Goal: Find specific page/section: Find specific page/section

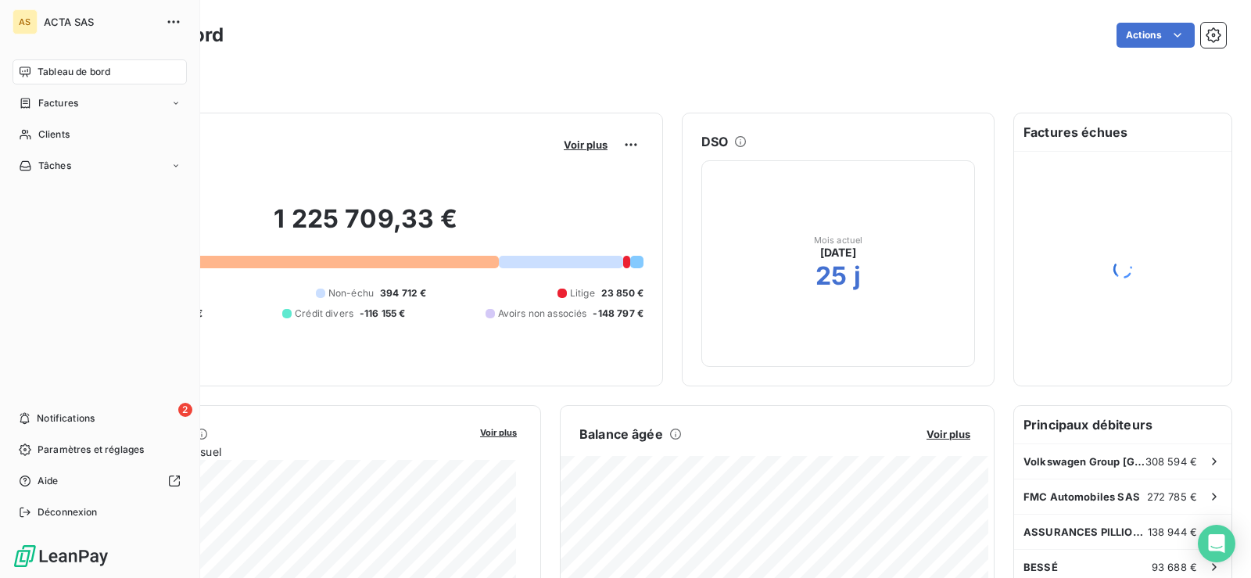
click at [5, 131] on div "AS ACTA SAS Tableau de bord Factures Clients Tâches 2 Notifications Paramètres …" at bounding box center [100, 289] width 200 height 578
click at [53, 131] on span "Clients" at bounding box center [53, 134] width 31 height 14
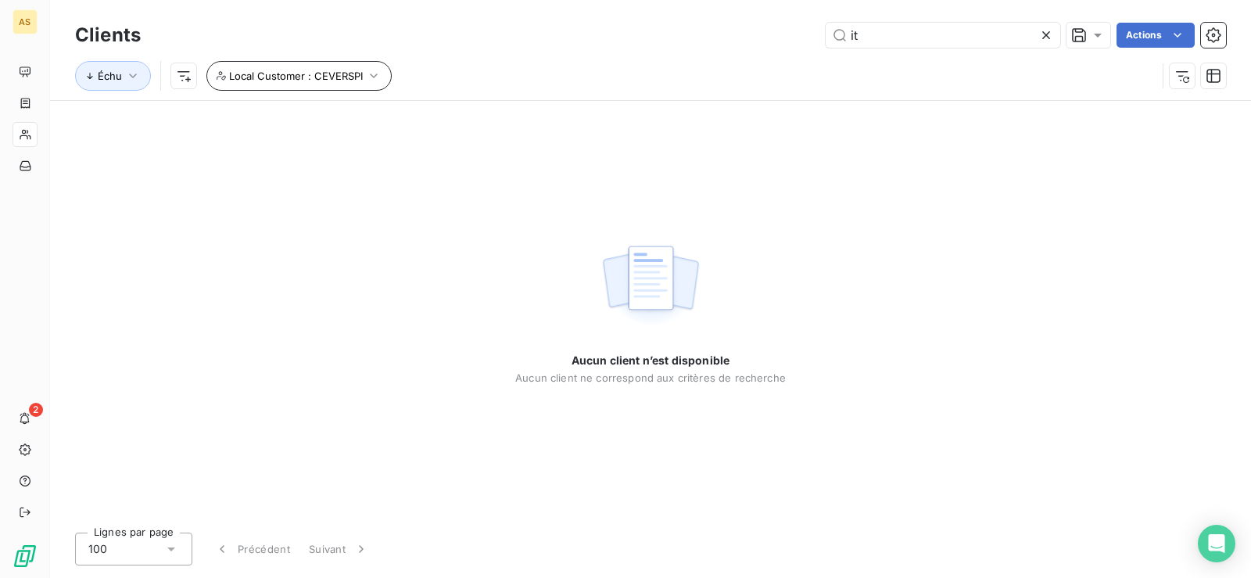
type input "it"
click at [310, 75] on span "Local Customer : CEVERSPI" at bounding box center [296, 76] width 134 height 13
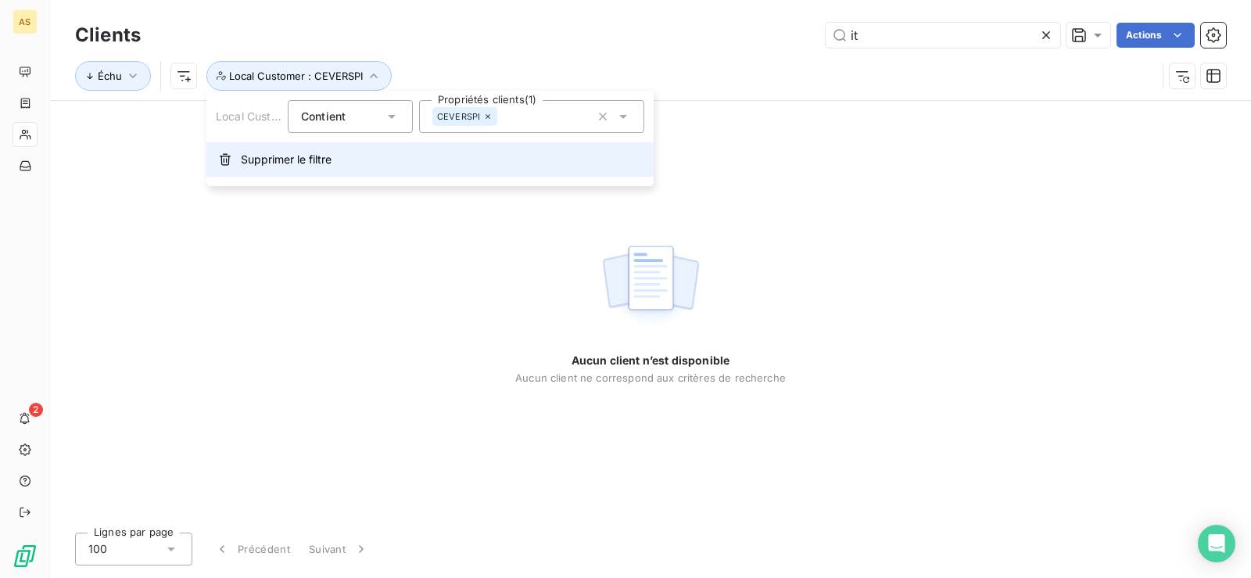
click at [285, 166] on span "Supprimer le filtre" at bounding box center [286, 160] width 91 height 16
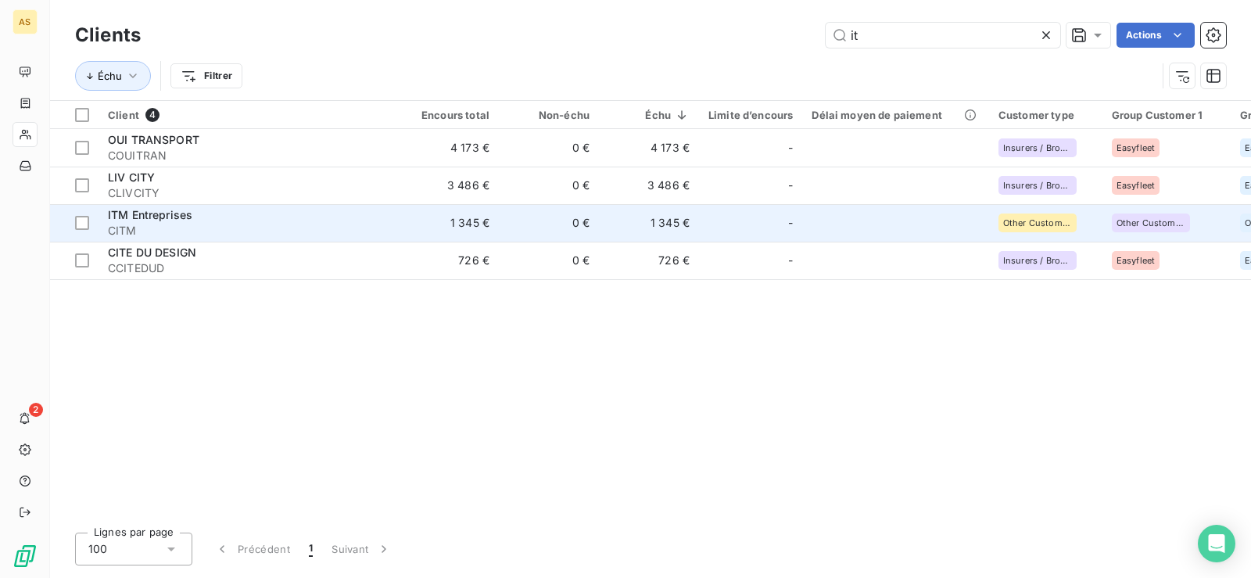
click at [159, 213] on span "ITM Entreprises" at bounding box center [150, 214] width 84 height 13
